Goal: Information Seeking & Learning: Learn about a topic

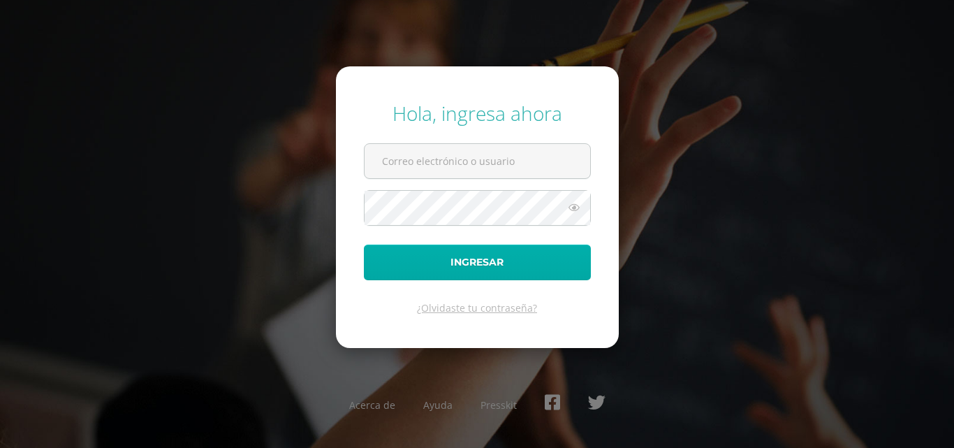
type input "COS00231@osoriosandoval.edu.gt"
click at [518, 267] on button "Ingresar" at bounding box center [477, 262] width 227 height 36
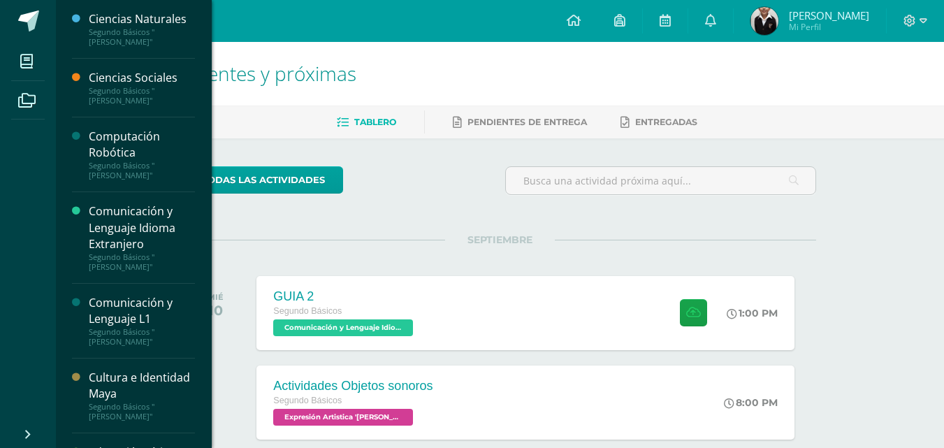
click at [122, 129] on div "Computación Robótica" at bounding box center [142, 145] width 106 height 32
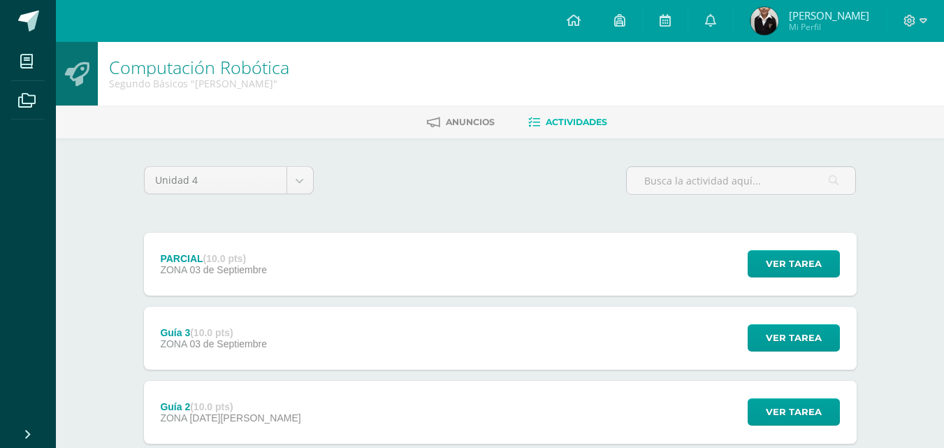
click at [346, 259] on div "PARCIAL (10.0 pts) ZONA 03 de Septiembre Ver tarea PARCIAL Computación Robótica…" at bounding box center [500, 264] width 712 height 63
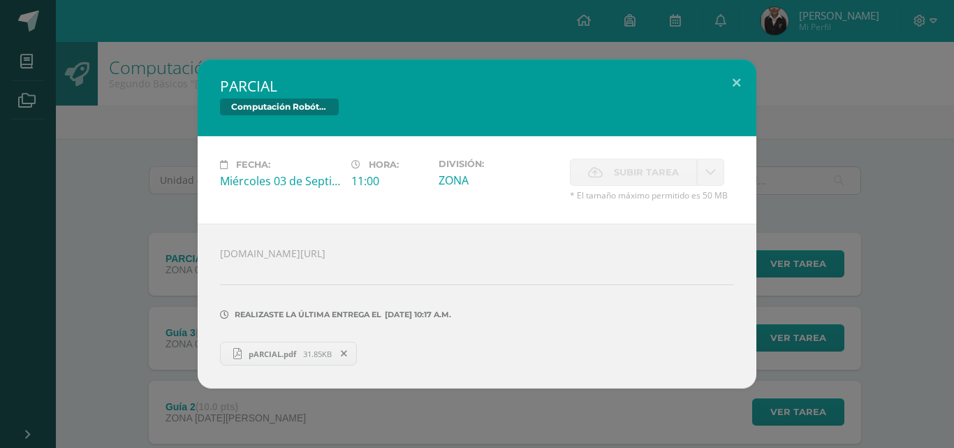
click at [758, 71] on div "PARCIAL Computación Robótica Fecha: Miércoles 03 de Septiembre Hora: 11:00 Divi…" at bounding box center [477, 223] width 943 height 329
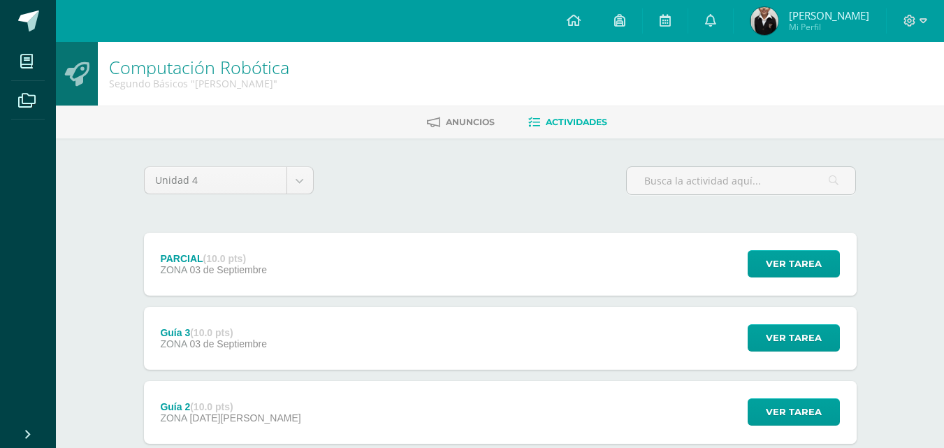
click at [317, 369] on div "PARCIAL (10.0 pts) ZONA [DATE] Ver tarea PARCIAL Computación Robótica Cargando …" at bounding box center [500, 375] width 712 height 285
click at [310, 352] on div "Guía 3 (10.0 pts) ZONA 03 de Septiembre Ver tarea Guía 3 Computación Robótica C…" at bounding box center [500, 338] width 712 height 63
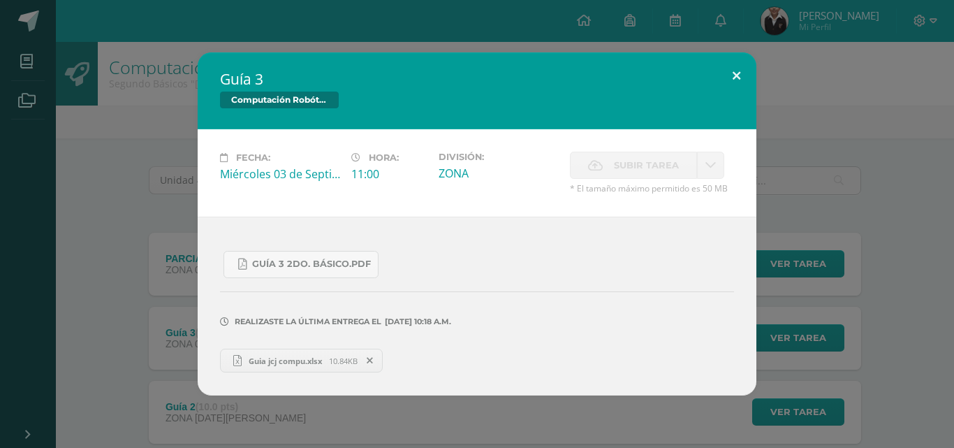
click at [741, 74] on button at bounding box center [737, 75] width 40 height 47
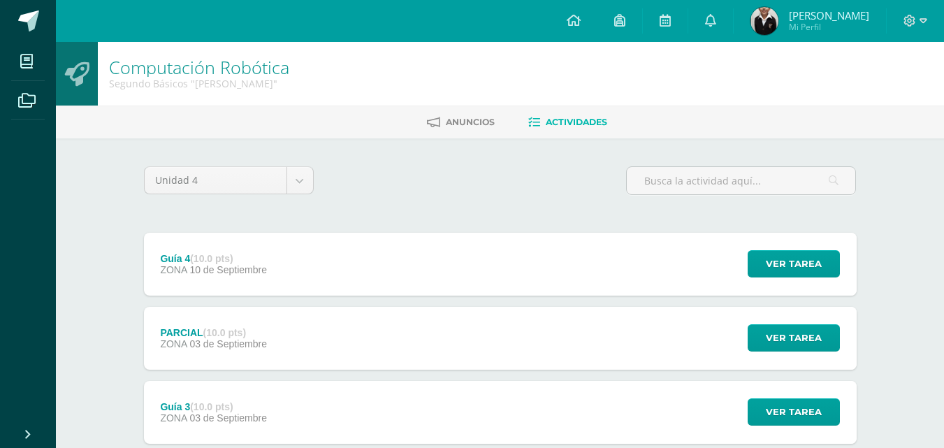
click at [483, 247] on div "Guía 4 (10.0 pts) ZONA [DATE] Ver tarea Guía 4 Computación Robótica Cargando co…" at bounding box center [500, 264] width 712 height 63
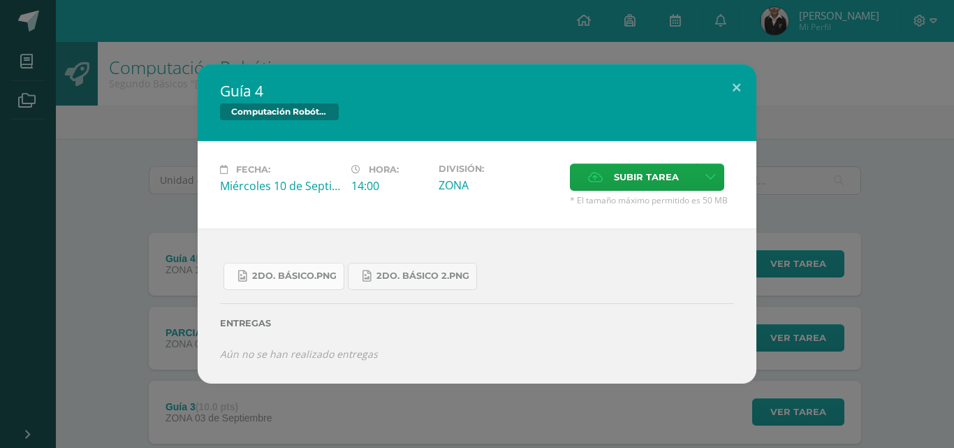
click at [304, 279] on span "2do. Básico.png" at bounding box center [294, 275] width 85 height 11
click at [441, 272] on span "2do. Básico 2.png" at bounding box center [422, 275] width 93 height 11
